Goal: Information Seeking & Learning: Learn about a topic

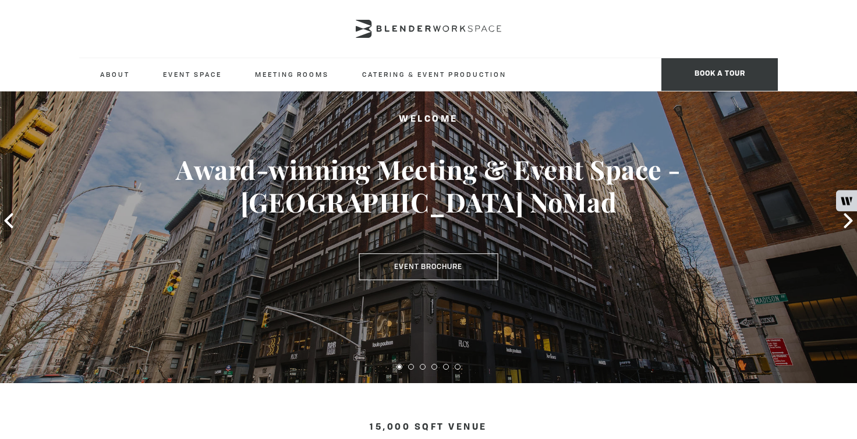
scroll to position [55, 0]
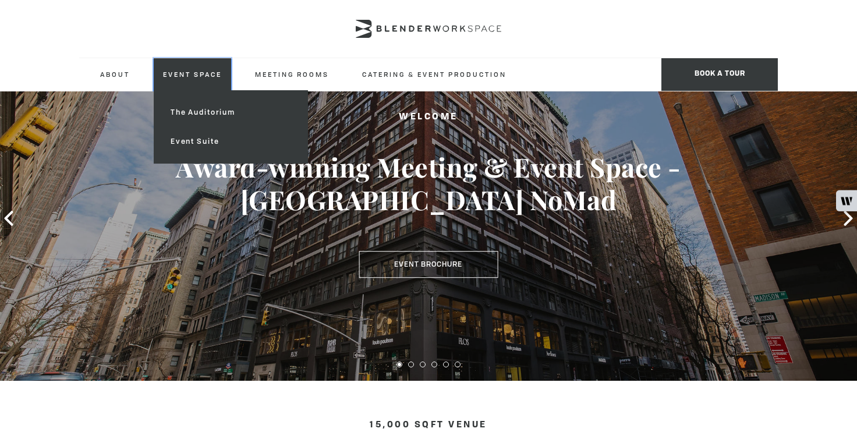
click at [191, 68] on link "Event Space" at bounding box center [192, 74] width 77 height 32
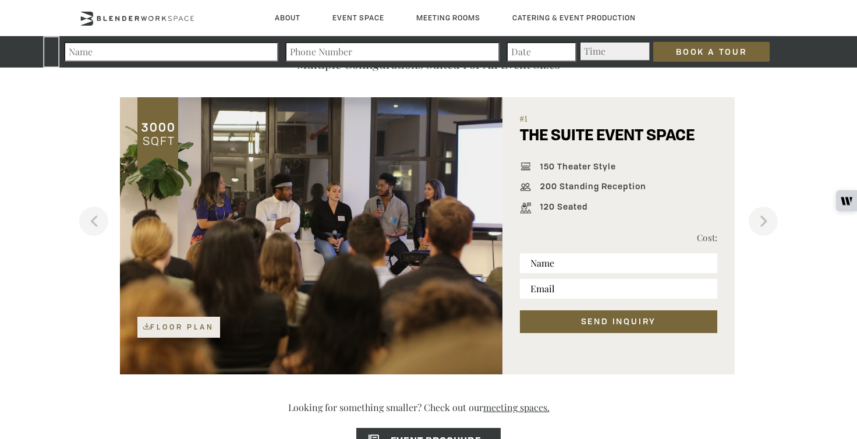
scroll to position [707, 0]
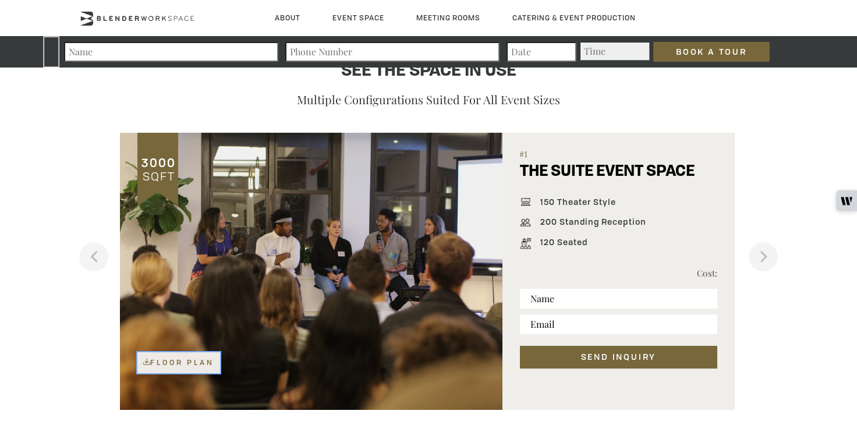
click at [195, 366] on link "Floor Plan" at bounding box center [178, 362] width 83 height 21
click at [772, 254] on button "Next" at bounding box center [763, 256] width 29 height 29
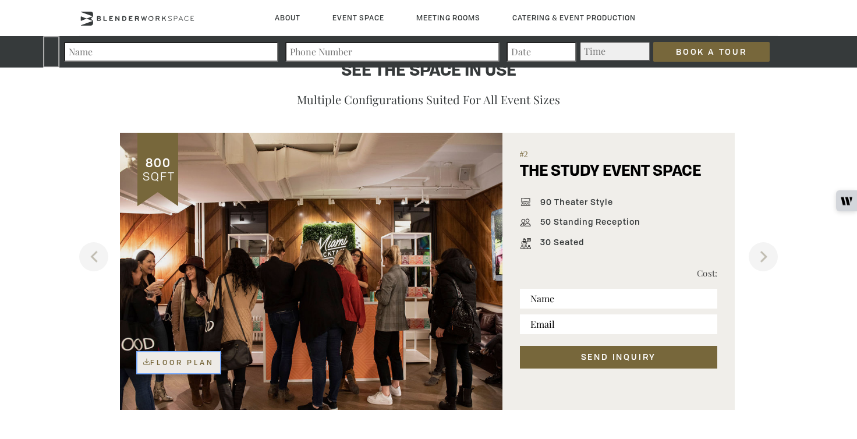
click at [176, 364] on link "Floor Plan" at bounding box center [178, 362] width 83 height 21
click at [758, 256] on button "Next" at bounding box center [763, 256] width 29 height 29
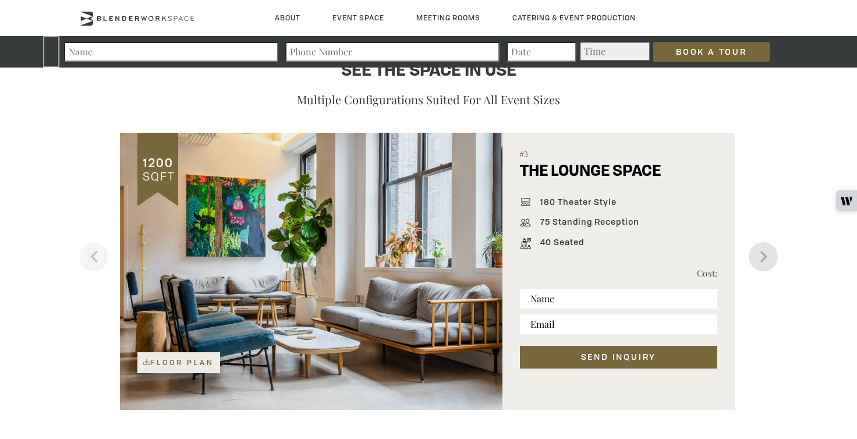
click at [758, 257] on button "Next" at bounding box center [763, 256] width 29 height 29
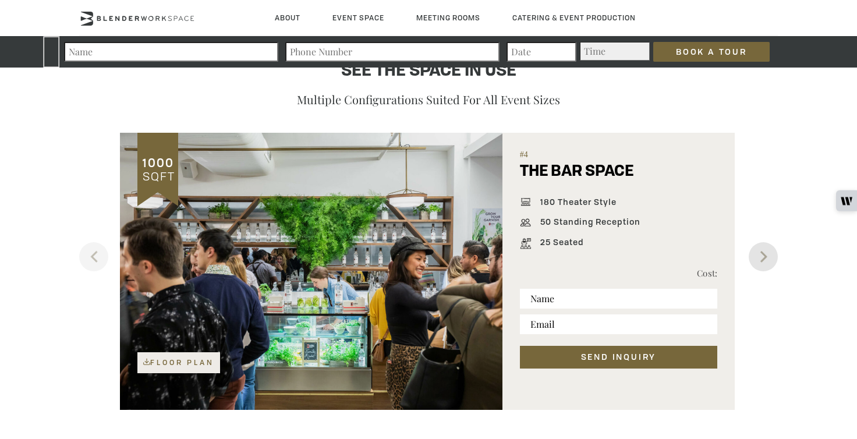
click at [758, 257] on button "Next" at bounding box center [763, 256] width 29 height 29
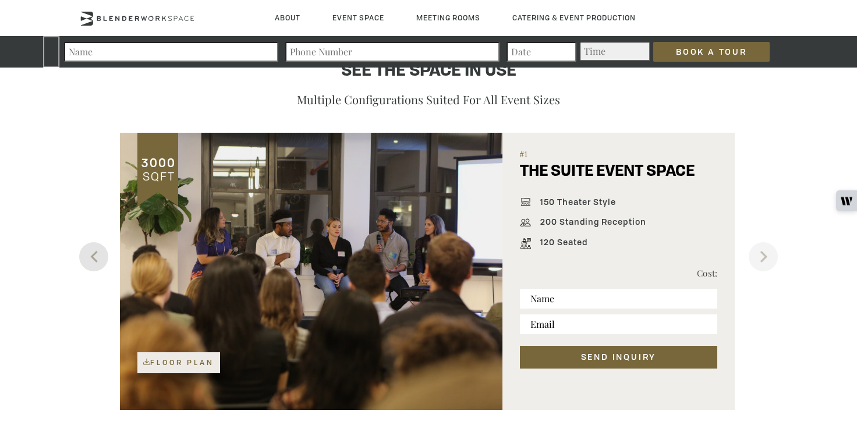
click at [93, 254] on button "Previous" at bounding box center [93, 256] width 29 height 29
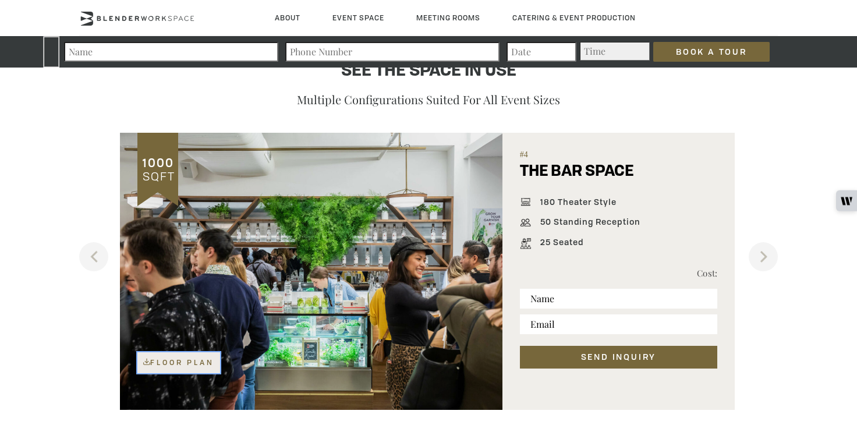
click at [208, 366] on link "Floor Plan" at bounding box center [178, 362] width 83 height 21
click at [761, 254] on button "Next" at bounding box center [763, 256] width 29 height 29
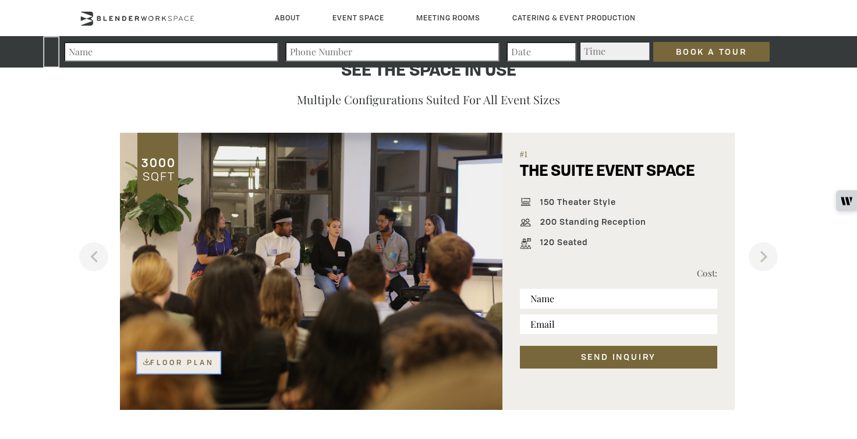
click at [191, 358] on link "Floor Plan" at bounding box center [178, 362] width 83 height 21
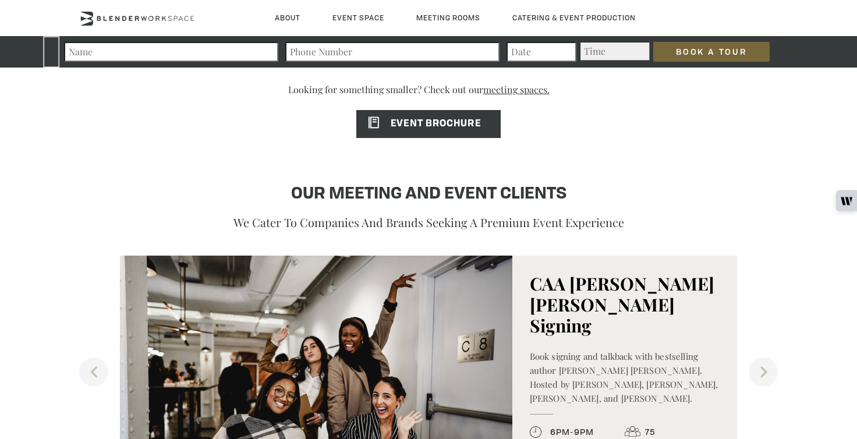
scroll to position [1072, 0]
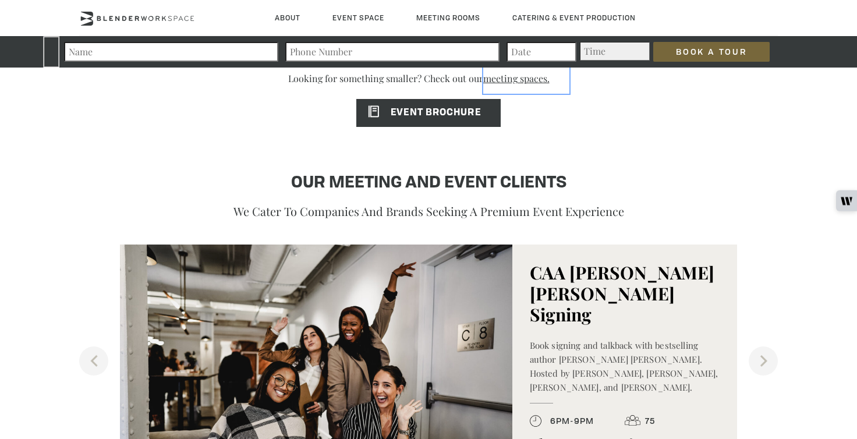
click at [498, 79] on link "meeting spaces." at bounding box center [526, 78] width 86 height 31
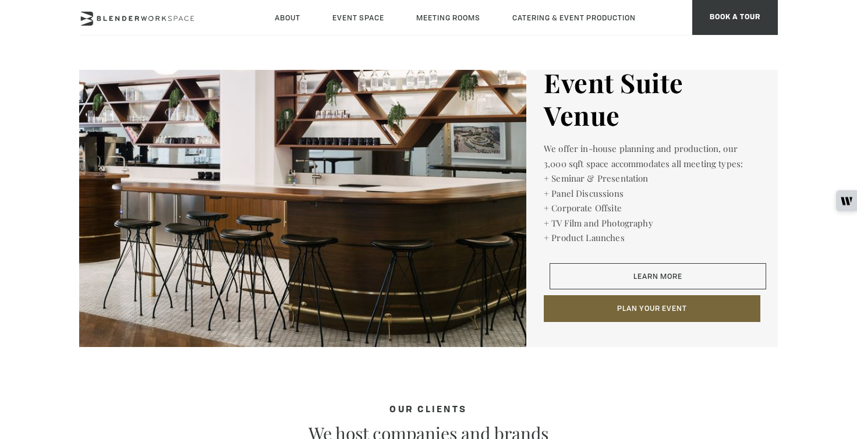
scroll to position [1781, 0]
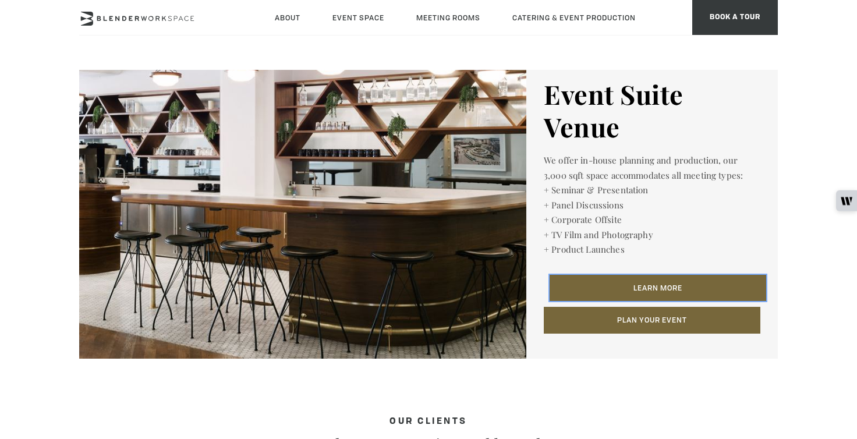
click at [653, 279] on link "Learn More" at bounding box center [657, 288] width 217 height 27
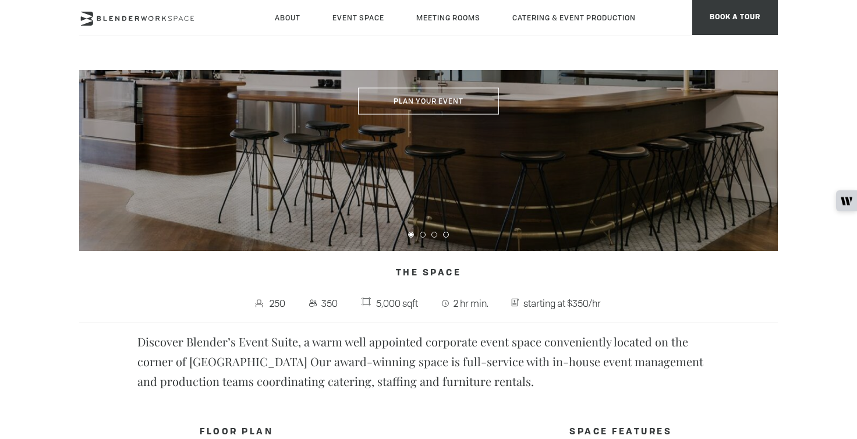
scroll to position [64, 0]
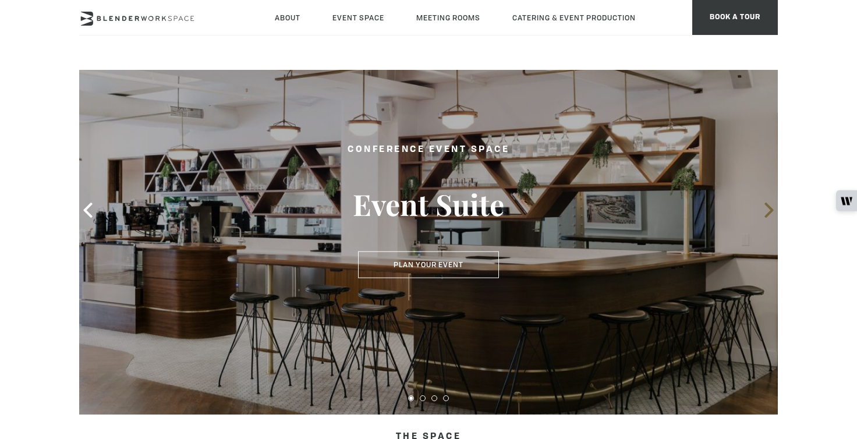
click at [768, 211] on icon at bounding box center [768, 210] width 15 height 15
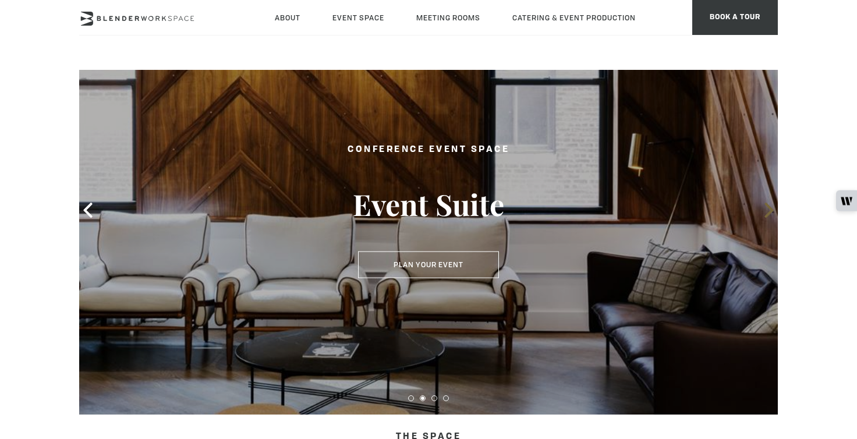
click at [767, 208] on icon at bounding box center [768, 210] width 15 height 15
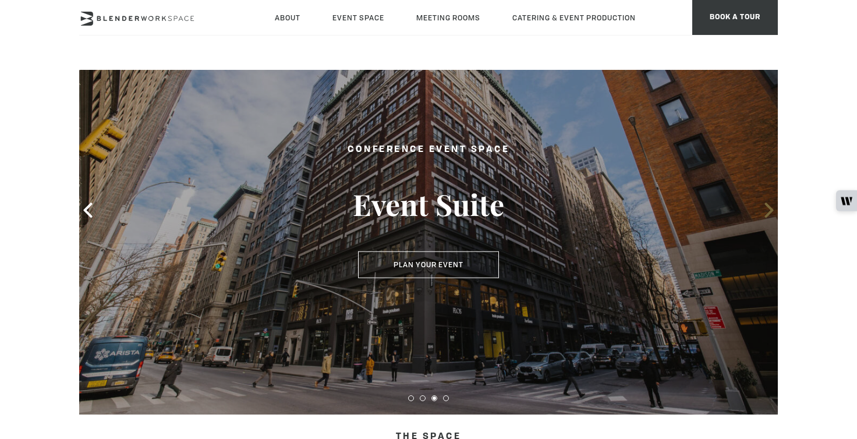
click at [767, 208] on icon at bounding box center [768, 210] width 15 height 15
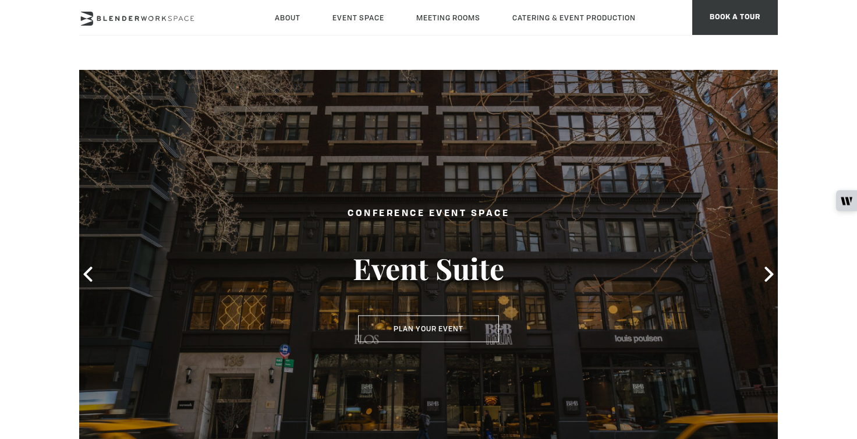
scroll to position [0, 0]
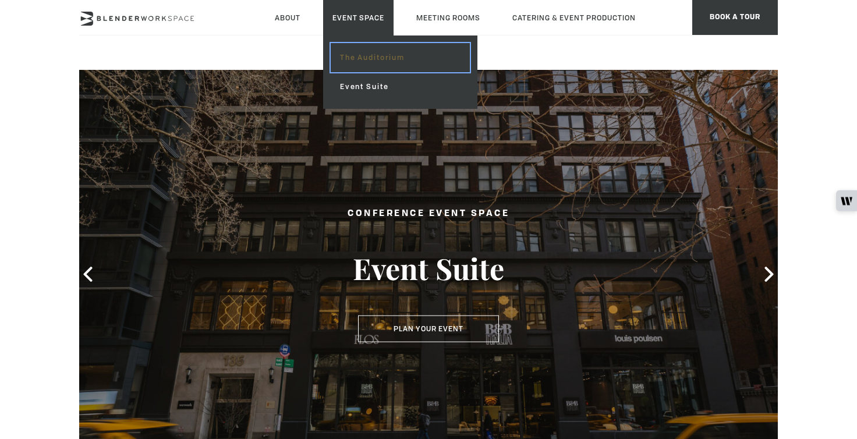
click at [363, 59] on link "The Auditorium" at bounding box center [400, 57] width 139 height 29
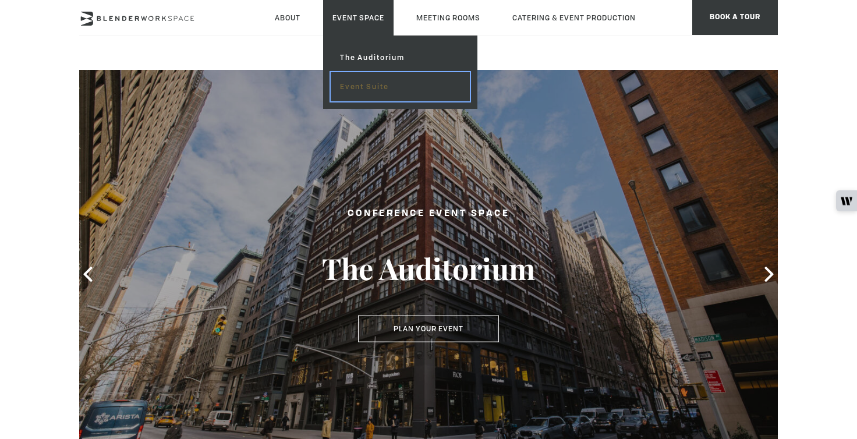
click at [366, 86] on link "Event Suite" at bounding box center [400, 86] width 139 height 29
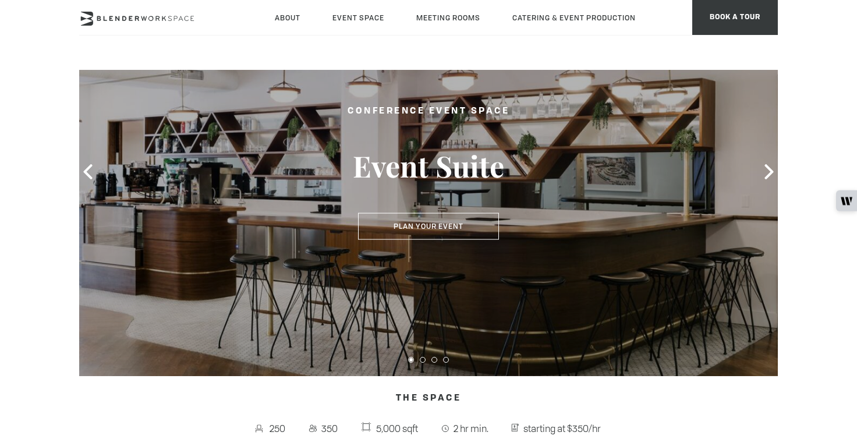
scroll to position [108, 0]
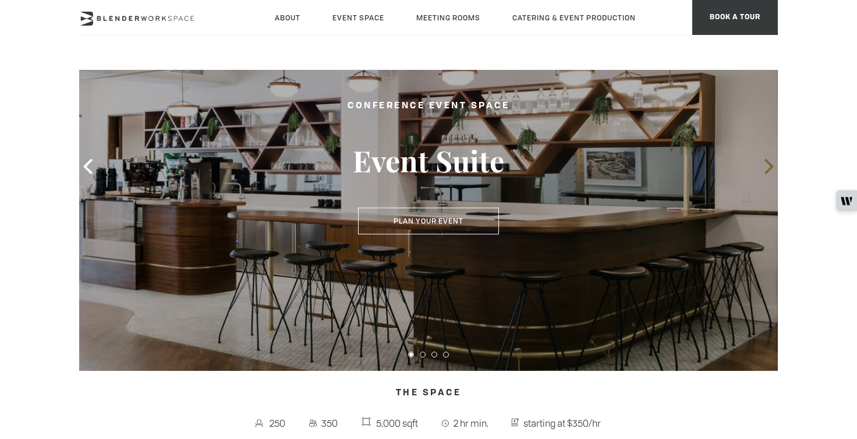
click at [765, 166] on icon at bounding box center [768, 166] width 15 height 15
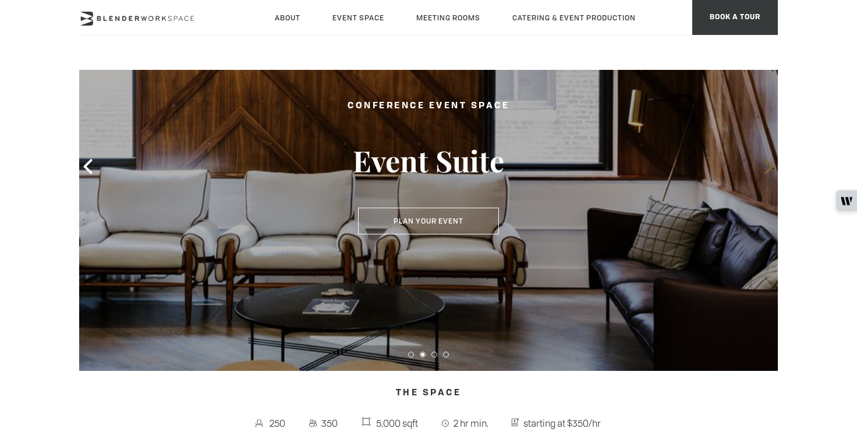
click at [765, 166] on icon at bounding box center [768, 166] width 15 height 15
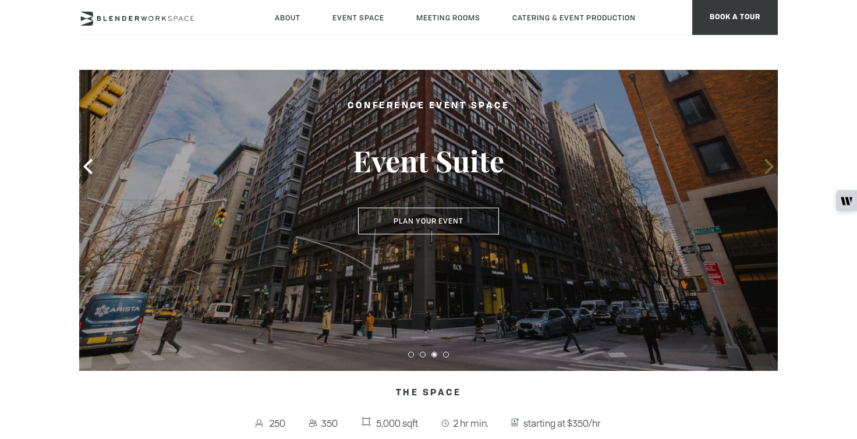
click at [765, 167] on icon at bounding box center [768, 166] width 15 height 15
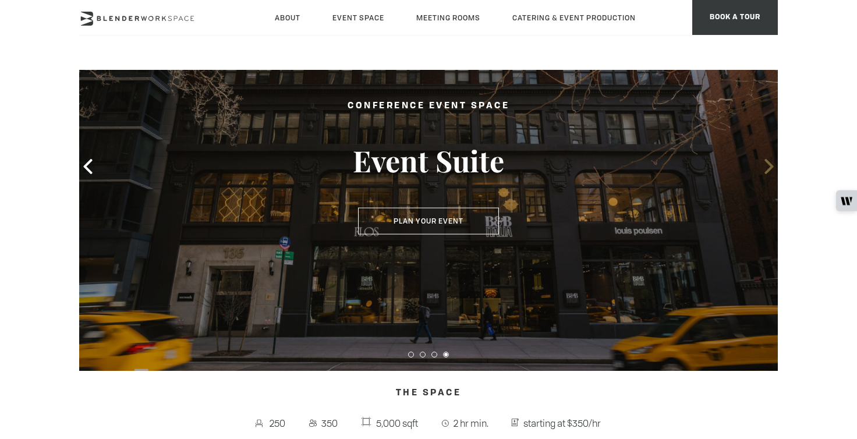
click at [765, 168] on icon at bounding box center [768, 166] width 15 height 15
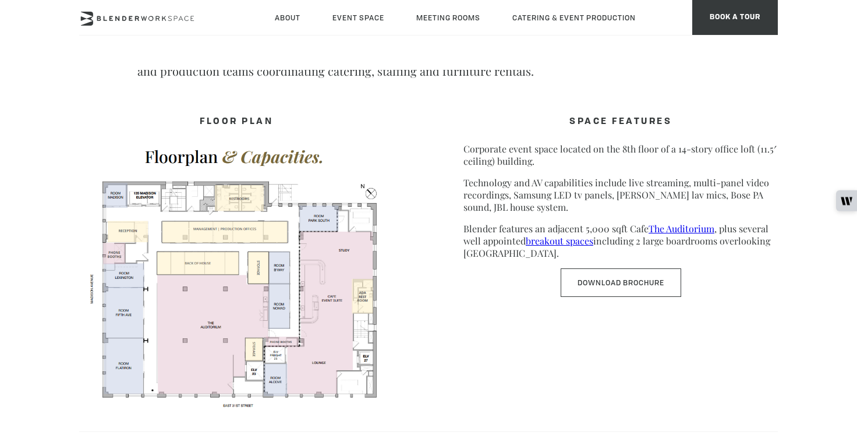
scroll to position [542, 0]
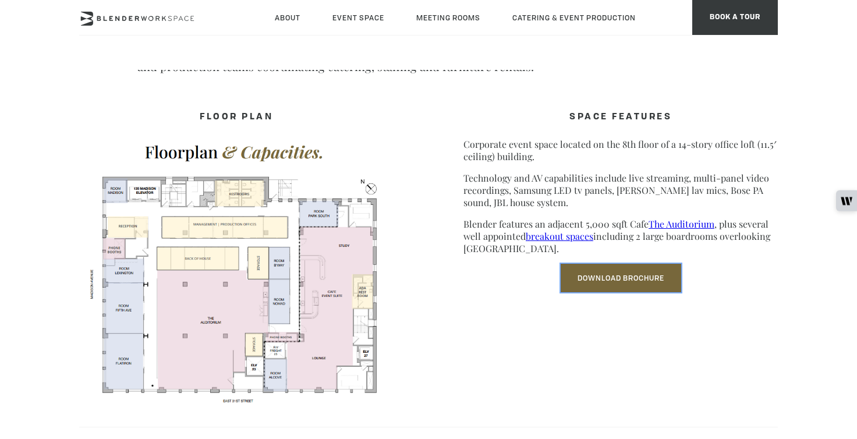
click at [645, 284] on link "Download Brochure" at bounding box center [621, 278] width 120 height 29
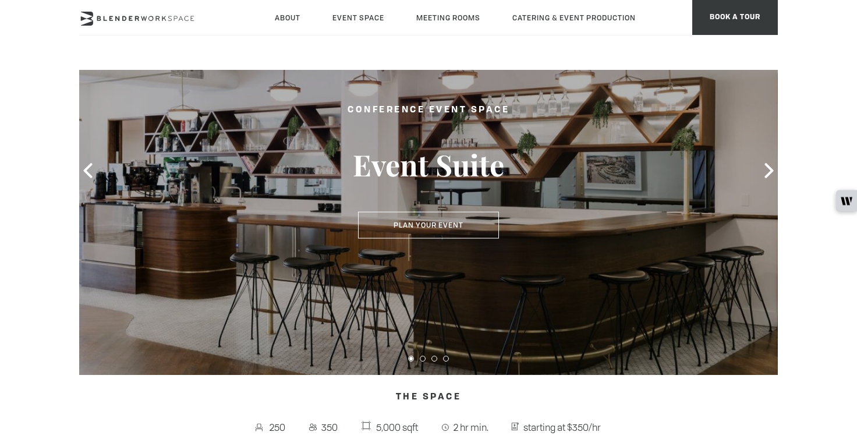
scroll to position [91, 0]
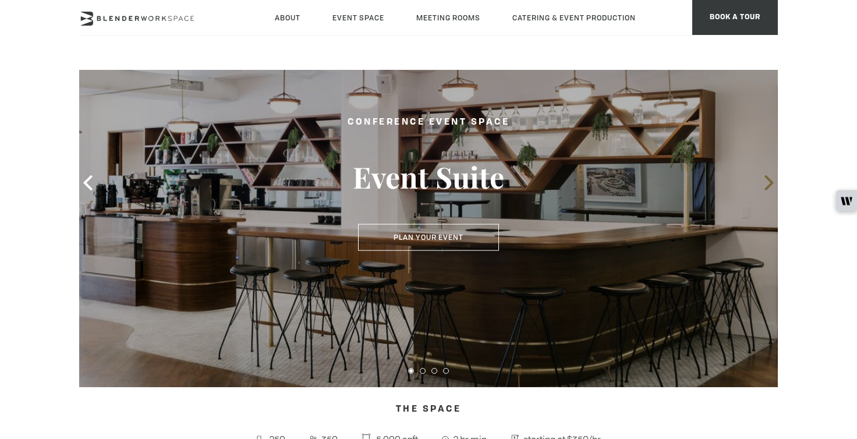
click at [768, 185] on icon at bounding box center [768, 182] width 9 height 15
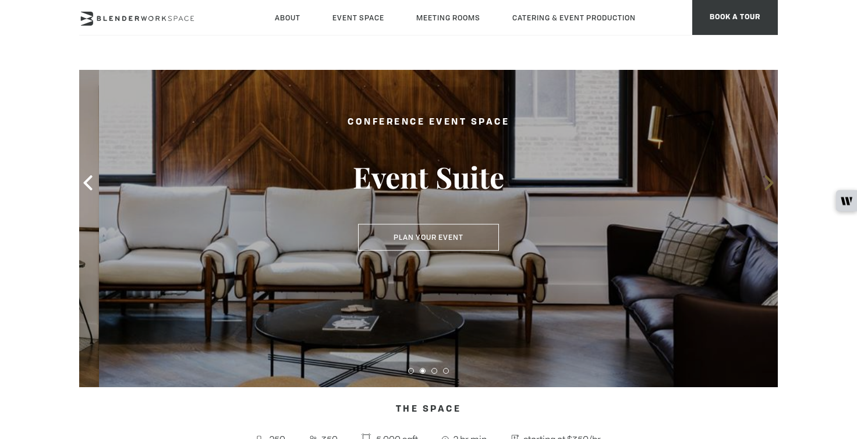
click at [768, 185] on icon at bounding box center [768, 182] width 9 height 15
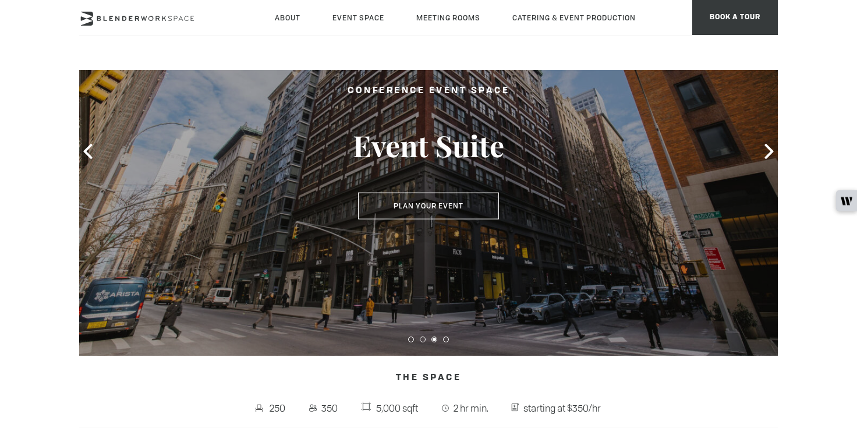
scroll to position [69, 0]
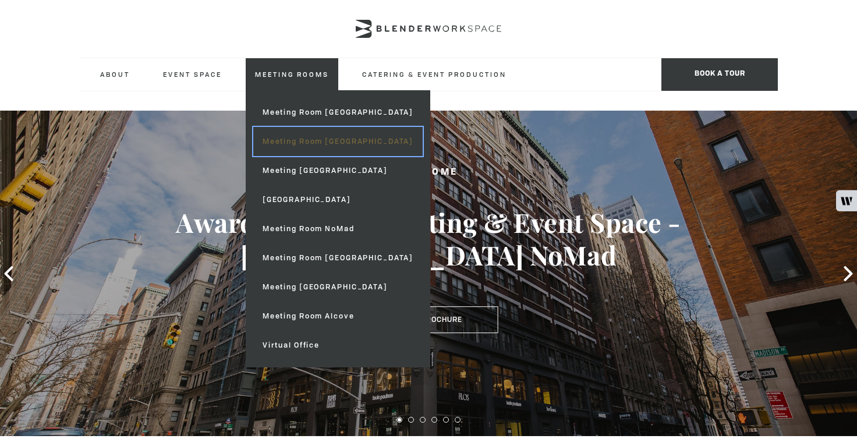
click at [314, 129] on link "Meeting Room [GEOGRAPHIC_DATA]" at bounding box center [337, 141] width 169 height 29
click at [311, 140] on link "Meeting Room [GEOGRAPHIC_DATA]" at bounding box center [337, 141] width 169 height 29
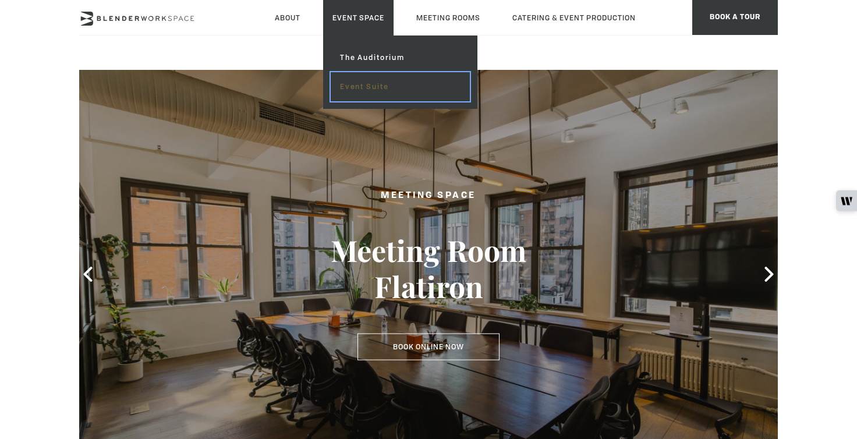
click at [362, 90] on link "Event Suite" at bounding box center [400, 86] width 139 height 29
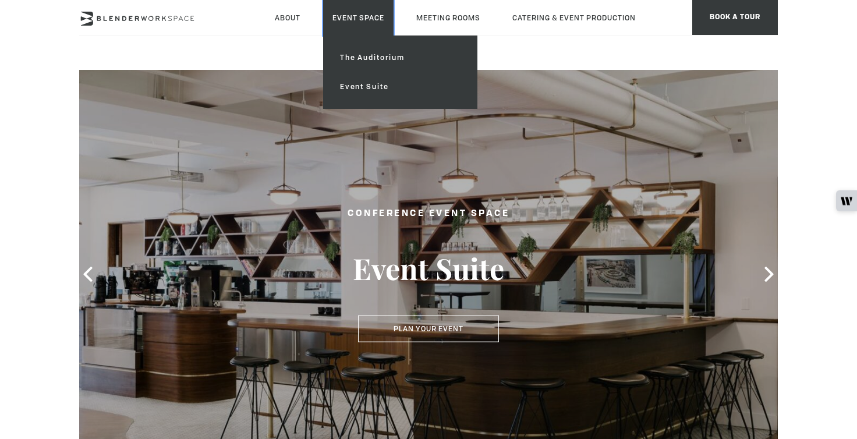
click at [343, 13] on link "Event Space" at bounding box center [358, 18] width 70 height 36
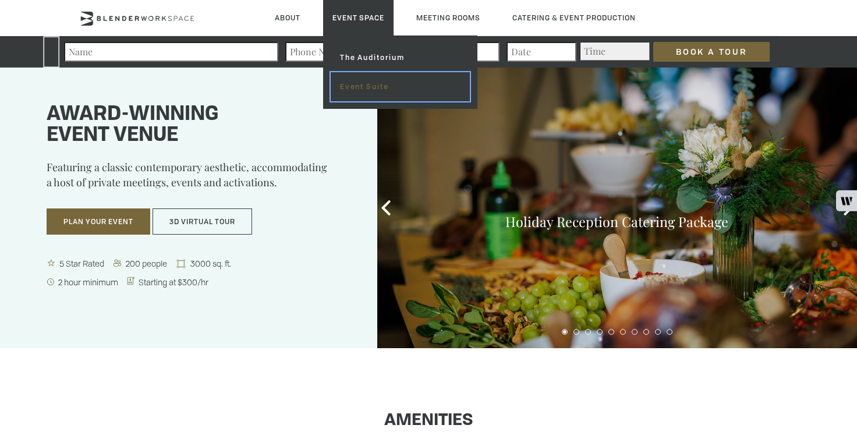
click at [363, 86] on link "Event Suite" at bounding box center [400, 86] width 139 height 29
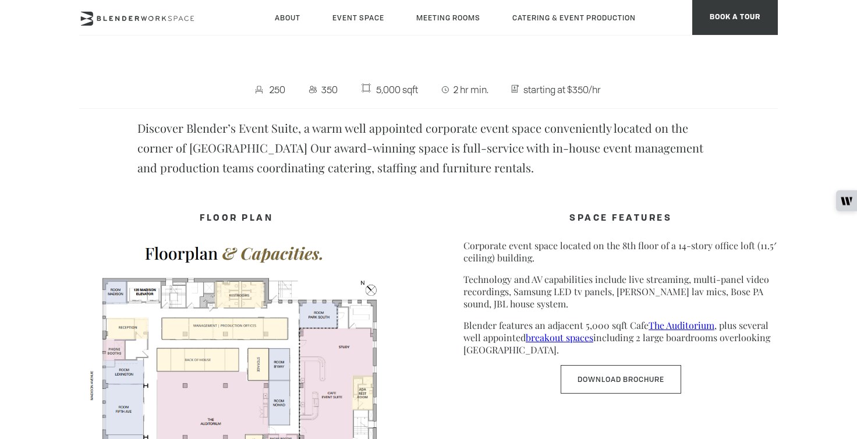
scroll to position [513, 0]
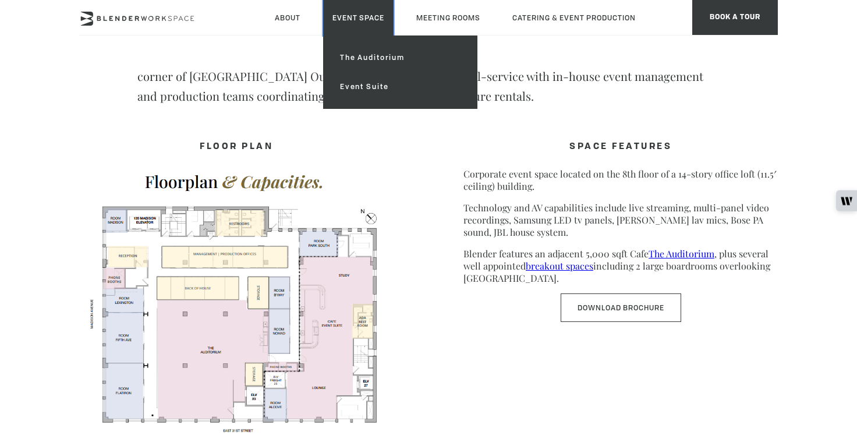
click at [336, 7] on link "Event Space" at bounding box center [358, 18] width 70 height 36
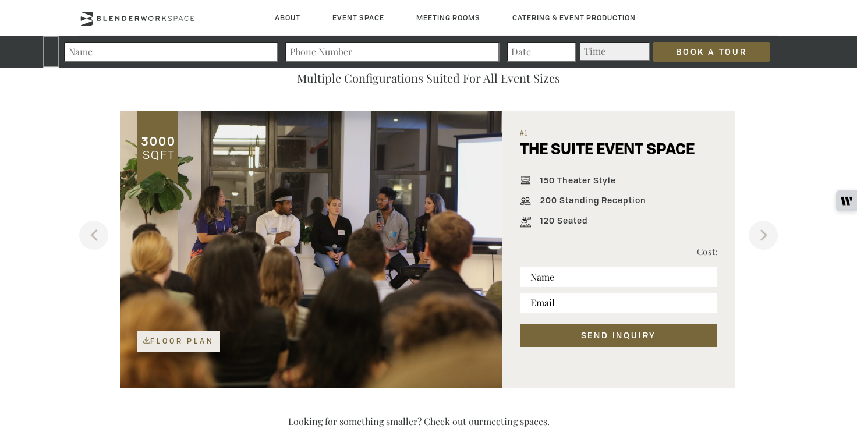
scroll to position [730, 0]
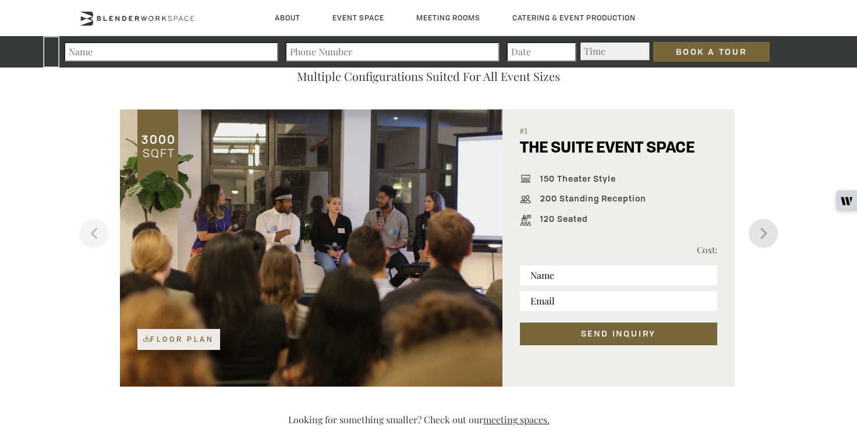
click at [756, 232] on button "Next" at bounding box center [763, 233] width 29 height 29
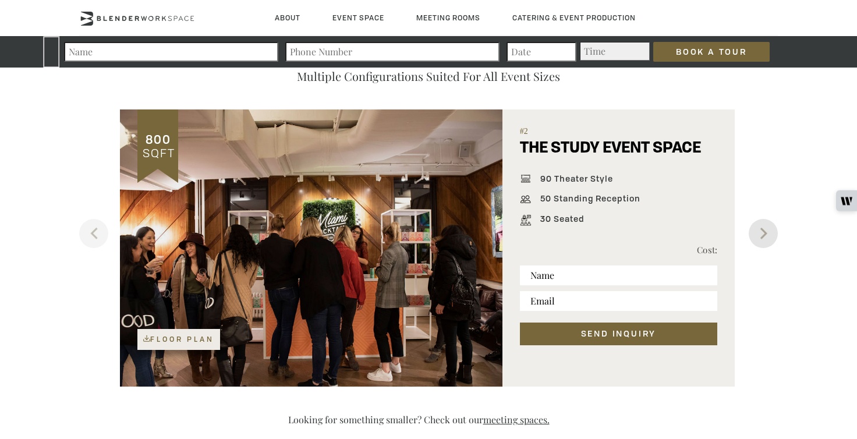
click at [756, 232] on button "Next" at bounding box center [763, 233] width 29 height 29
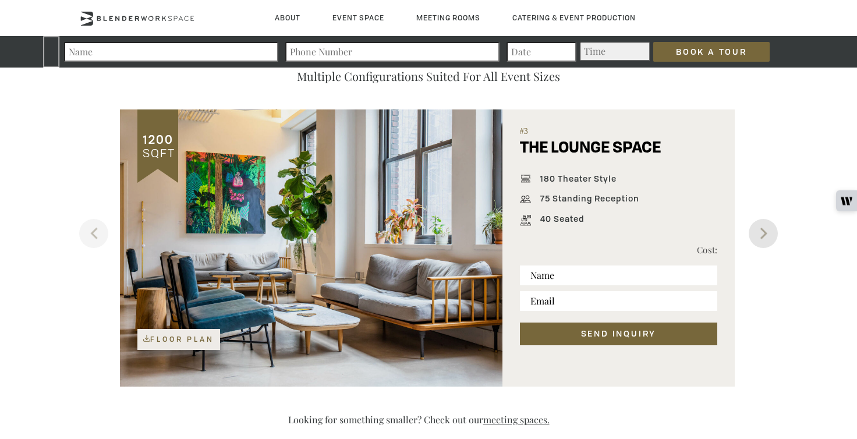
click at [756, 233] on button "Next" at bounding box center [763, 233] width 29 height 29
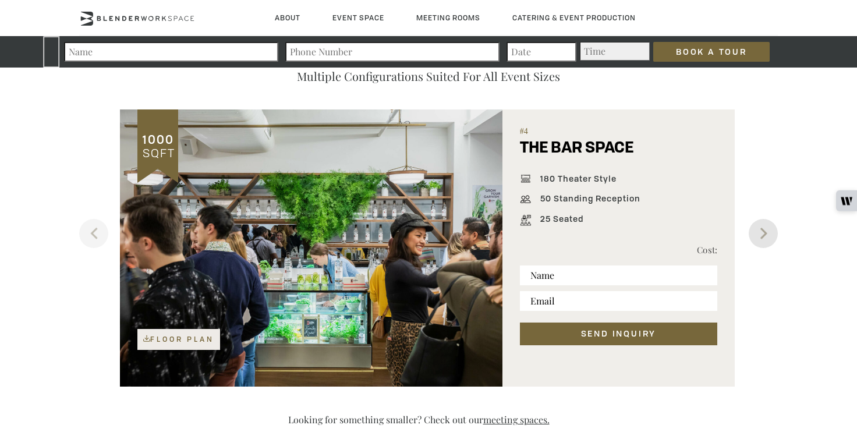
click at [756, 233] on button "Next" at bounding box center [763, 233] width 29 height 29
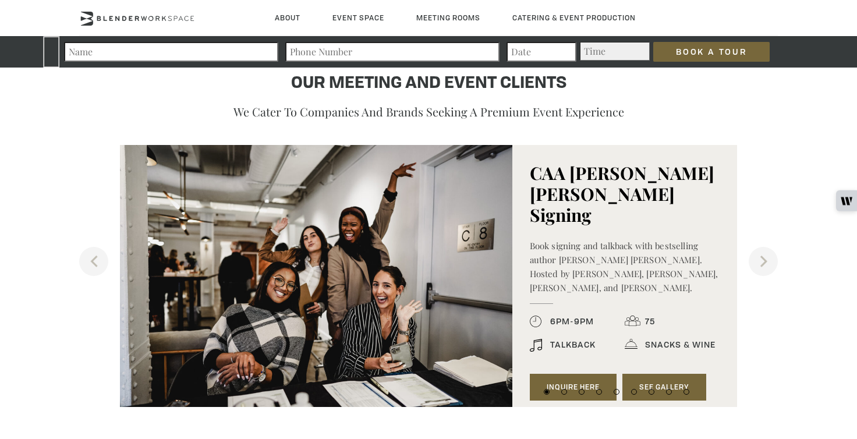
scroll to position [1172, 0]
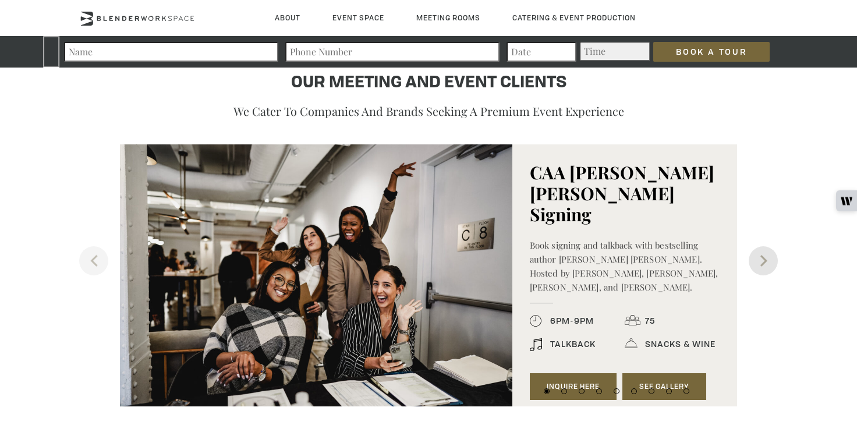
click at [762, 262] on button "Next" at bounding box center [763, 260] width 29 height 29
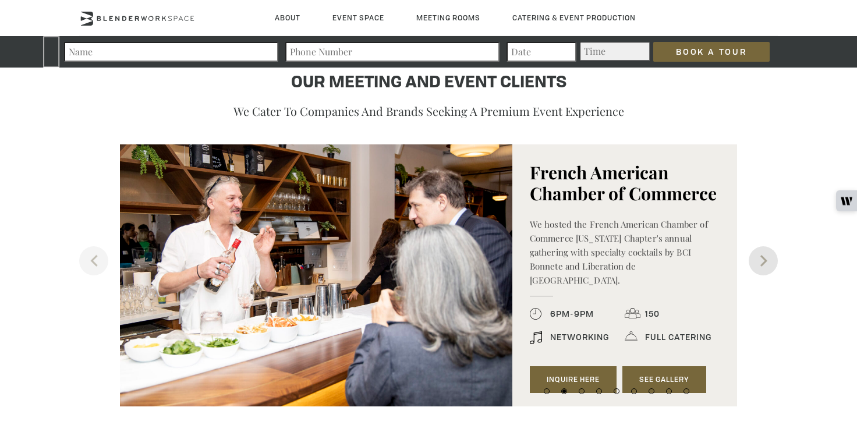
click at [762, 262] on button "Next" at bounding box center [763, 260] width 29 height 29
